Goal: Navigation & Orientation: Find specific page/section

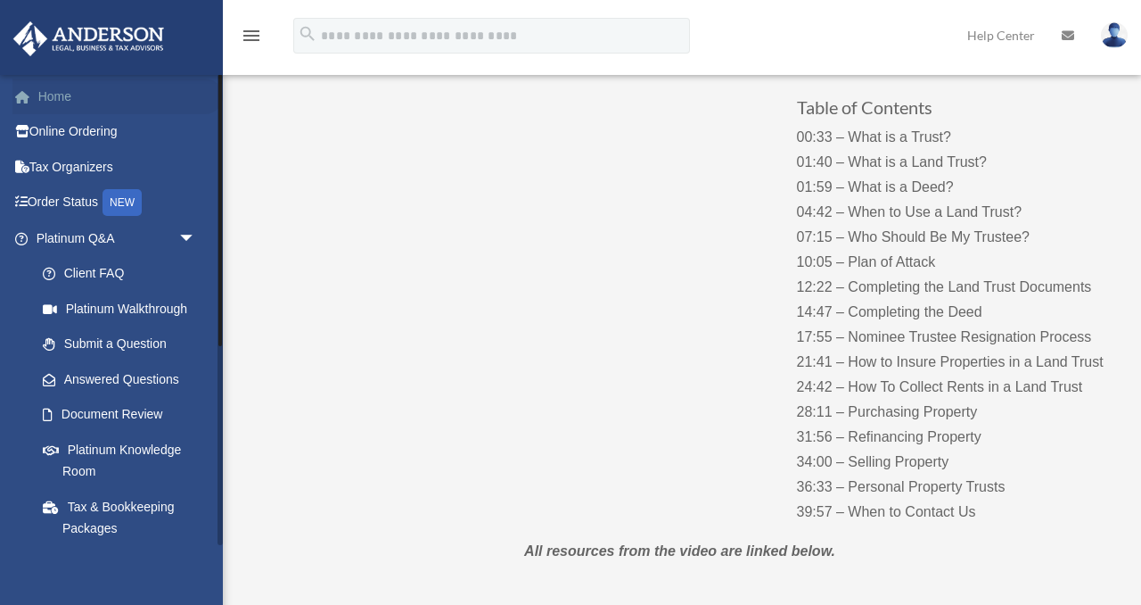
click at [65, 89] on link "Home" at bounding box center [117, 96] width 210 height 36
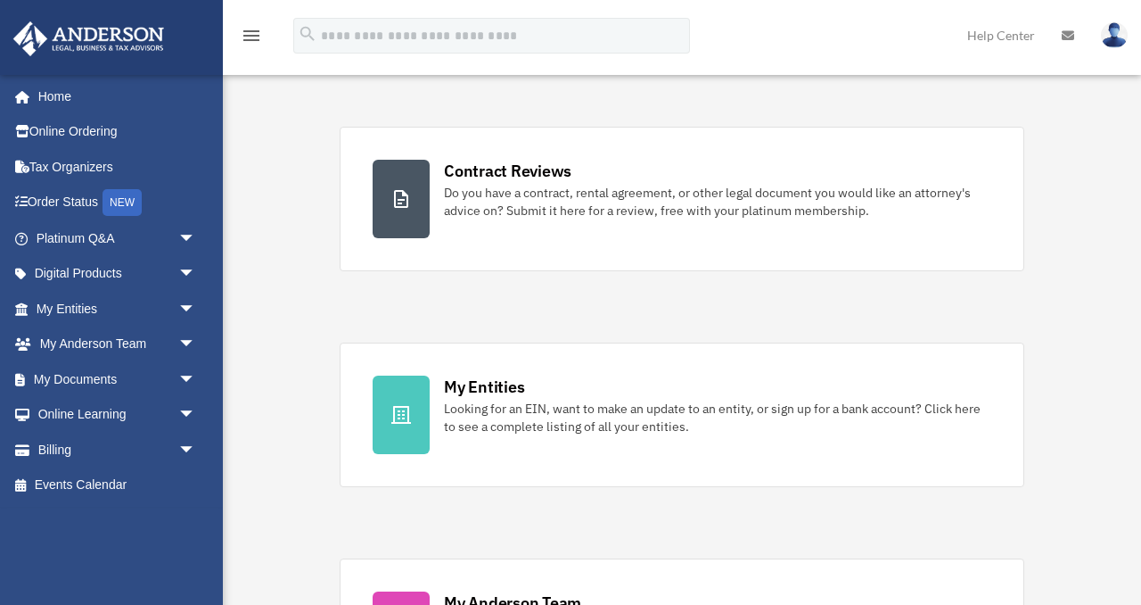
scroll to position [23, 0]
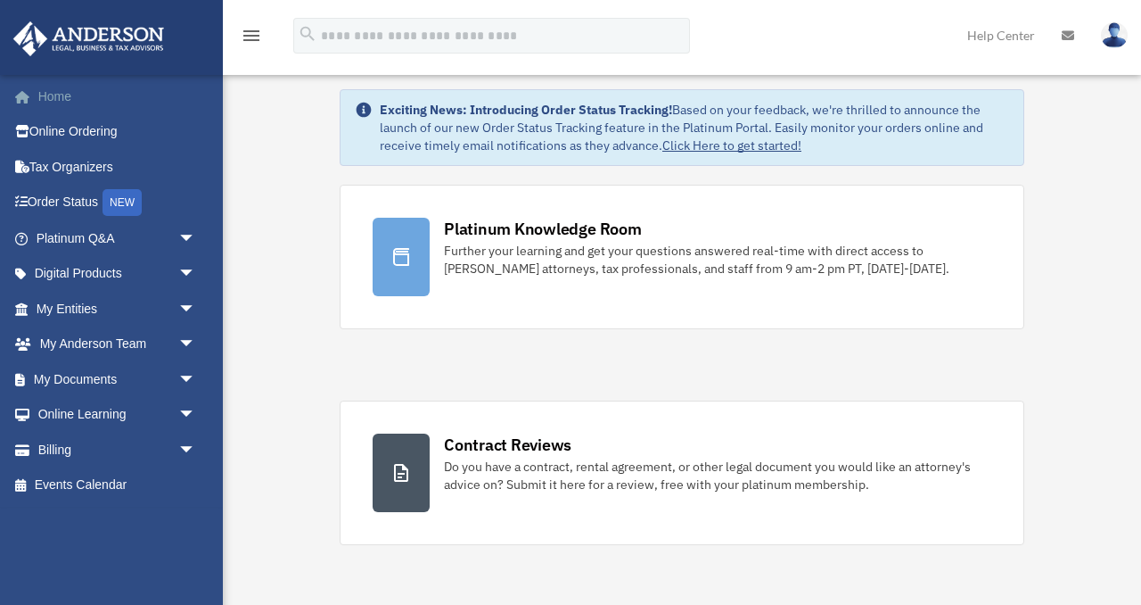
click at [63, 99] on link "Home" at bounding box center [117, 96] width 210 height 36
